Goal: Information Seeking & Learning: Learn about a topic

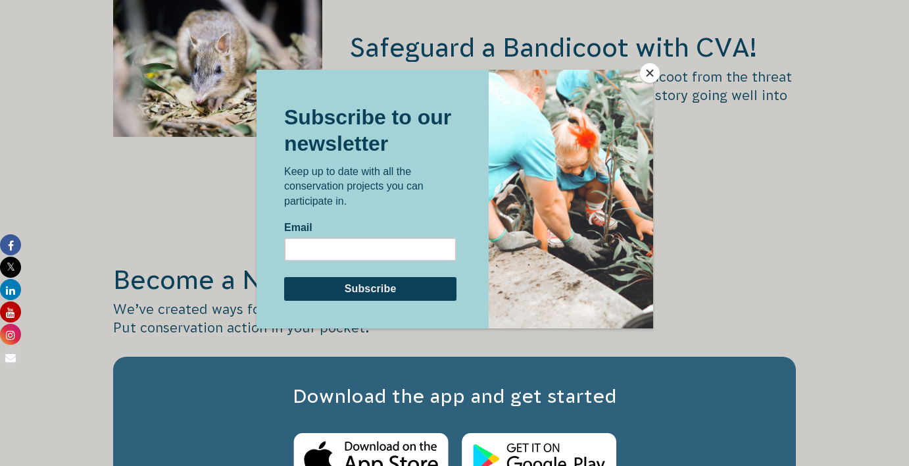
scroll to position [2010, 0]
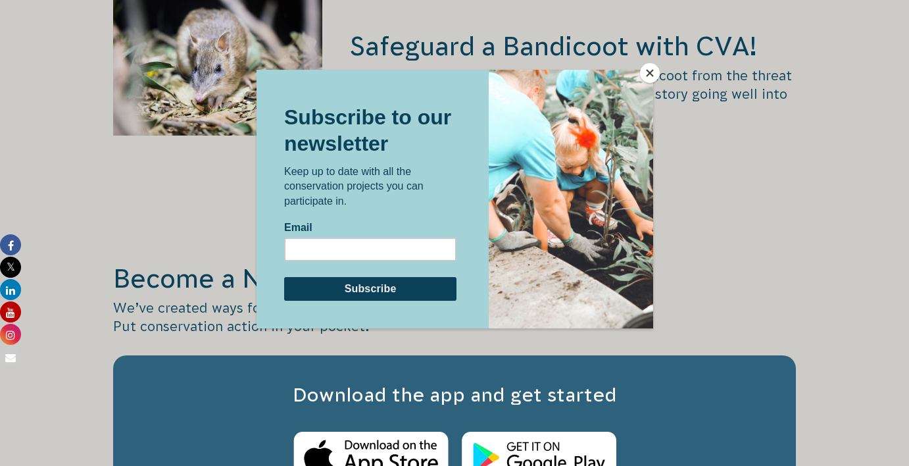
click at [646, 70] on button "Close" at bounding box center [650, 73] width 20 height 20
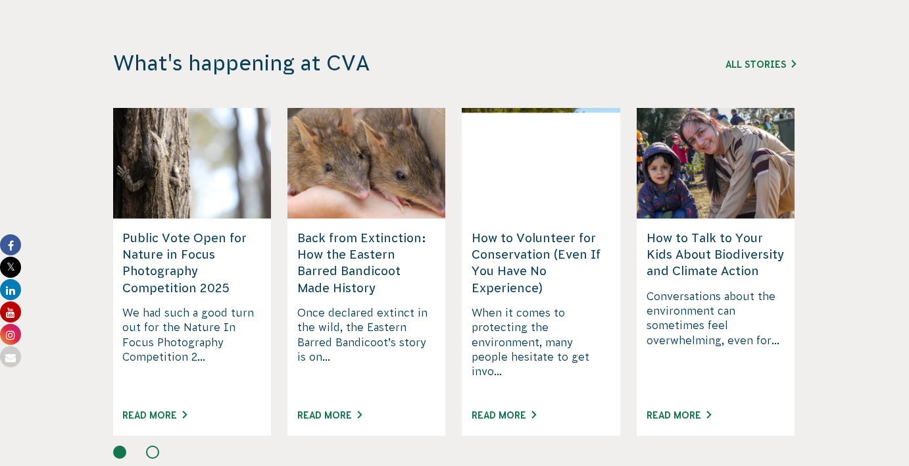
scroll to position [3359, 0]
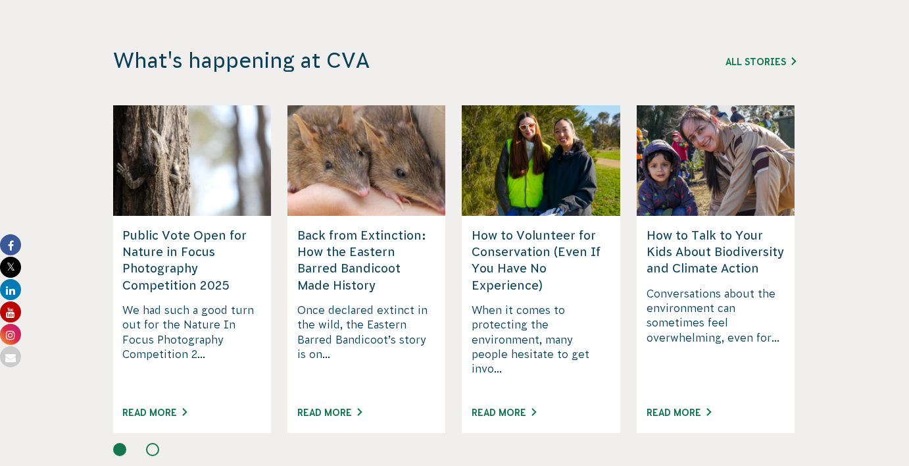
click at [523, 227] on h5 "How to Volunteer for Conservation (Even If You Have No Experience)" at bounding box center [541, 260] width 139 height 66
click at [503, 407] on link "Read More" at bounding box center [504, 412] width 64 height 11
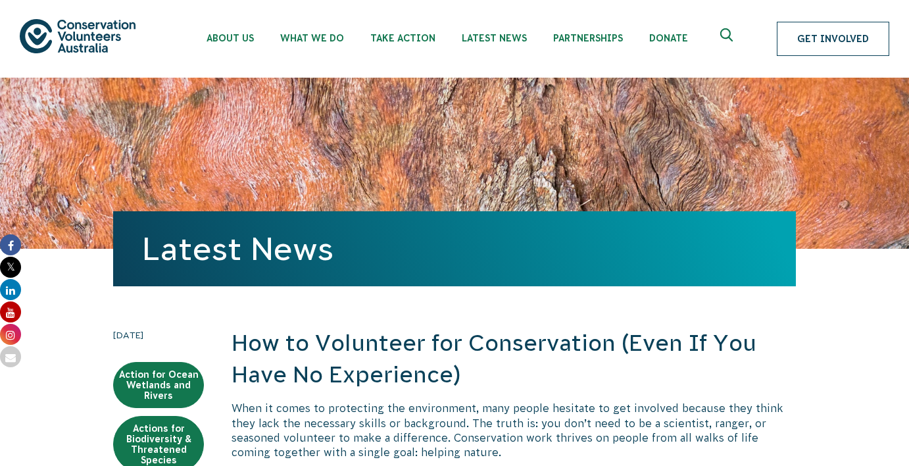
click at [855, 41] on link "Get Involved" at bounding box center [833, 39] width 113 height 34
